Goal: Information Seeking & Learning: Learn about a topic

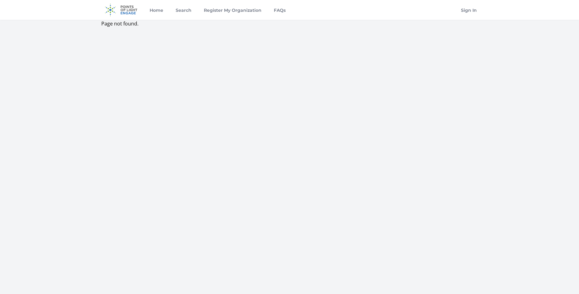
click at [126, 11] on img at bounding box center [121, 10] width 40 height 20
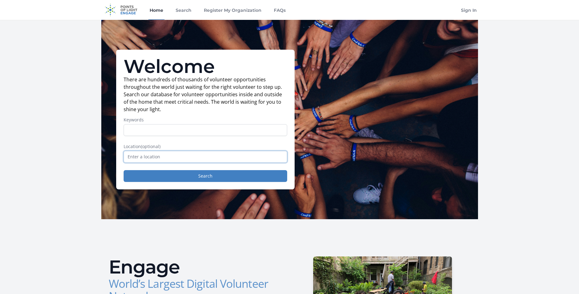
click at [193, 158] on input "text" at bounding box center [206, 157] width 164 height 12
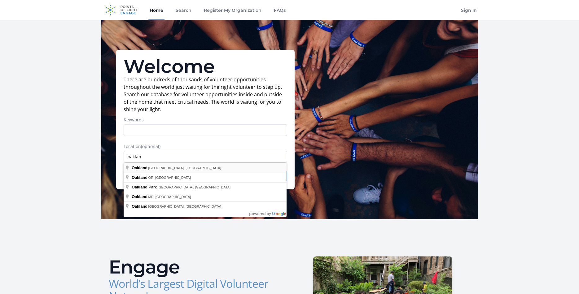
type input "Oakland, CA, USA"
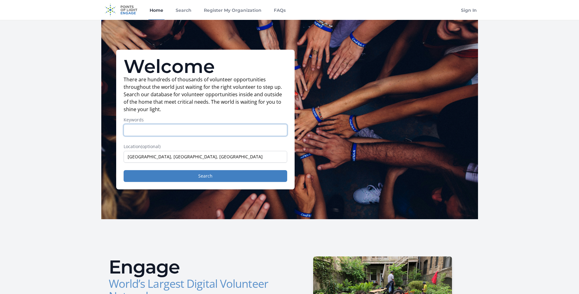
click at [145, 133] on input "Keywords" at bounding box center [206, 130] width 164 height 12
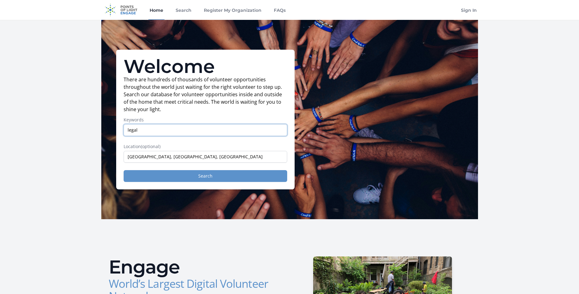
type input "legal"
click at [149, 177] on button "Search" at bounding box center [206, 176] width 164 height 12
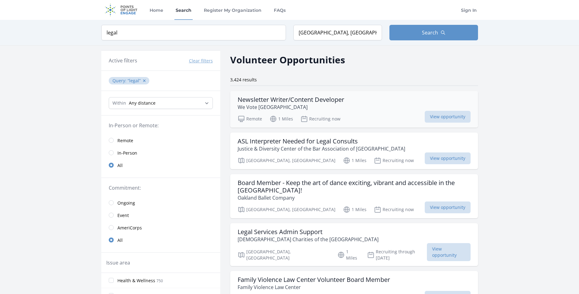
click at [300, 100] on h3 "Newsletter Writer/Content Developer" at bounding box center [291, 99] width 107 height 7
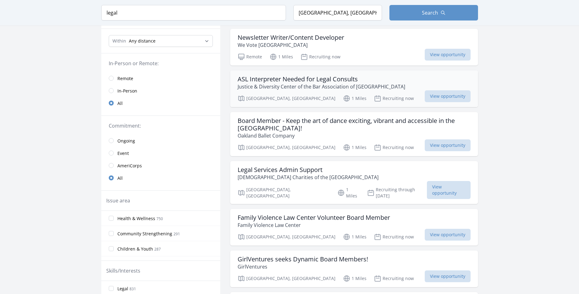
scroll to position [62, 0]
click at [369, 178] on div "Legal Services Admin Support Catholic Charities of the East Bay" at bounding box center [354, 173] width 233 height 15
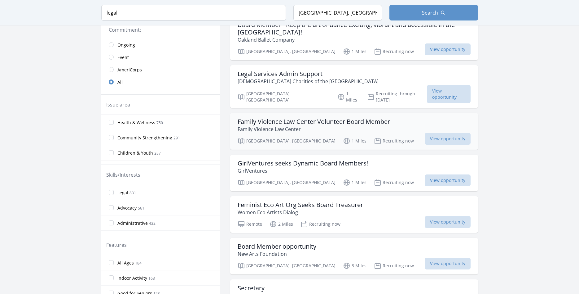
scroll to position [157, 0]
click at [347, 118] on h3 "Family Violence Law Center Volunteer Board Member" at bounding box center [314, 121] width 153 height 7
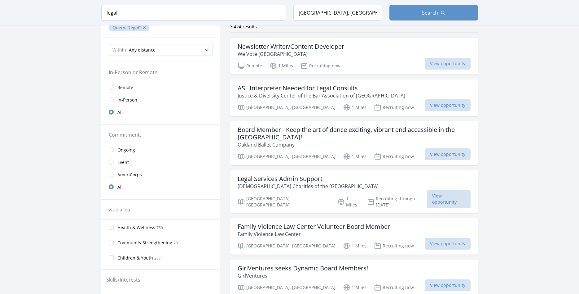
scroll to position [0, 0]
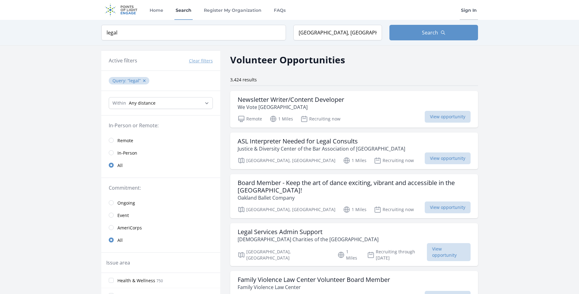
click at [472, 11] on link "Sign In" at bounding box center [469, 10] width 18 height 20
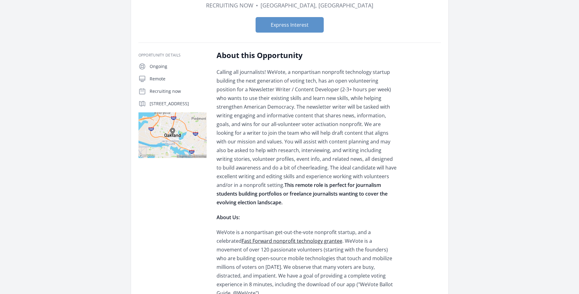
scroll to position [63, 0]
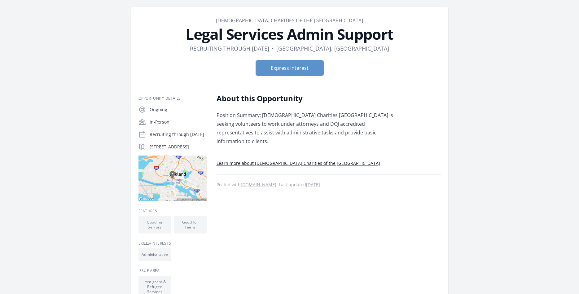
scroll to position [20, 0]
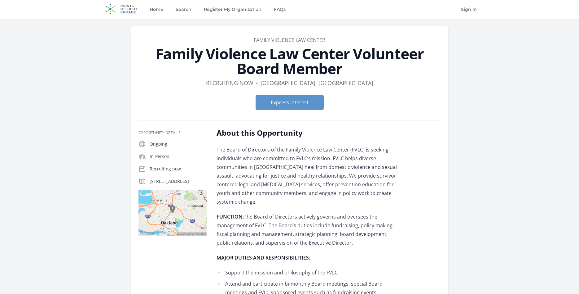
scroll to position [1, 0]
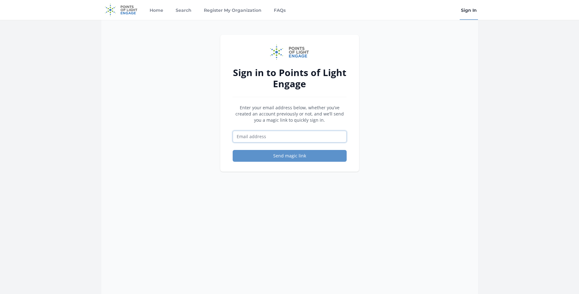
click at [310, 137] on input "Email address" at bounding box center [290, 136] width 114 height 12
type input "[PERSON_NAME][EMAIL_ADDRESS][DOMAIN_NAME]"
click at [296, 157] on button "Send magic link" at bounding box center [290, 156] width 114 height 12
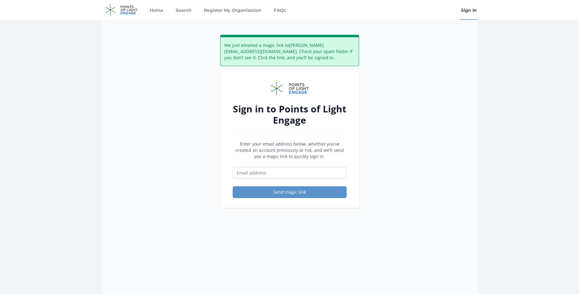
click at [399, 155] on div "We just emailed a magic link to sally.garretsonn@gmail.com . Check your spam fo…" at bounding box center [289, 167] width 377 height 294
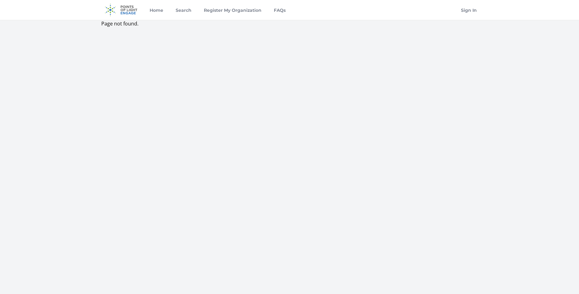
click at [124, 11] on img at bounding box center [121, 10] width 40 height 20
